Goal: Task Accomplishment & Management: Use online tool/utility

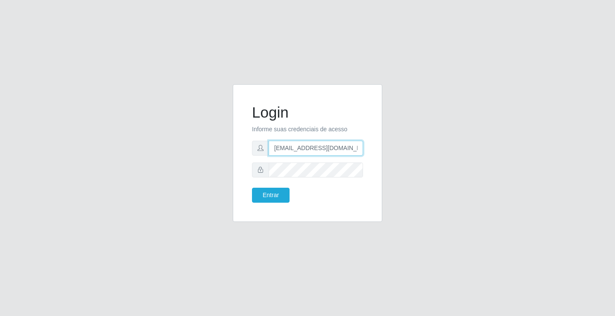
click at [359, 148] on input "[EMAIL_ADDRESS][DOMAIN_NAME]" at bounding box center [316, 148] width 94 height 15
type input "a"
type input "[EMAIL_ADDRESS][DOMAIN_NAME]"
click at [252, 188] on button "Entrar" at bounding box center [271, 195] width 38 height 15
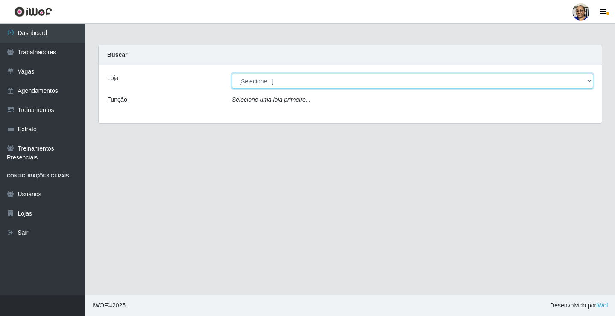
click at [590, 80] on select "[Selecione...] Mercadinho [GEOGRAPHIC_DATA]" at bounding box center [412, 80] width 361 height 15
select select "345"
click at [232, 73] on select "[Selecione...] Mercadinho [GEOGRAPHIC_DATA]" at bounding box center [412, 80] width 361 height 15
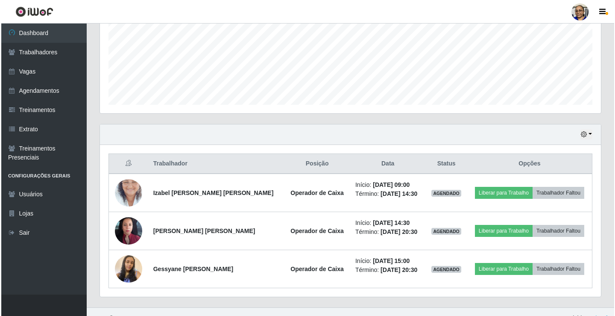
scroll to position [214, 0]
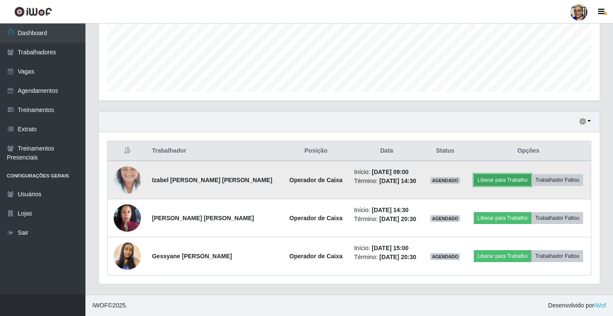
click at [496, 178] on button "Liberar para Trabalho" at bounding box center [503, 180] width 58 height 12
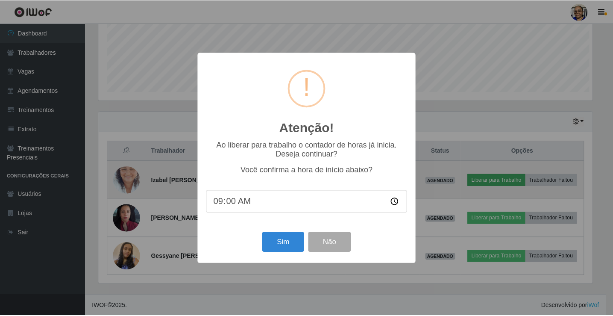
scroll to position [177, 496]
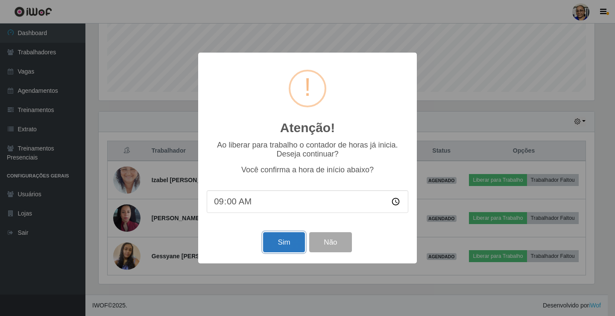
click at [288, 244] on button "Sim" at bounding box center [283, 242] width 41 height 20
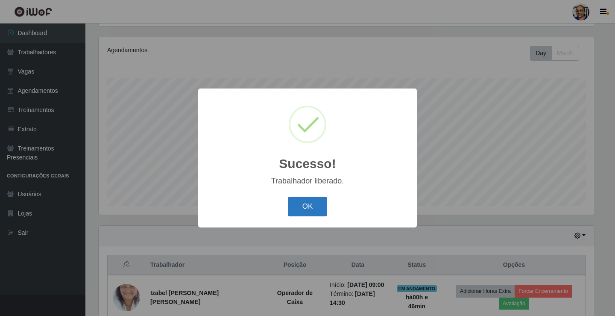
click at [313, 209] on button "OK" at bounding box center [308, 207] width 40 height 20
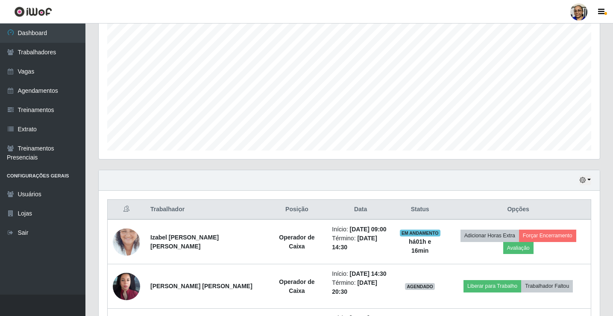
scroll to position [233, 0]
